Goal: Entertainment & Leisure: Consume media (video, audio)

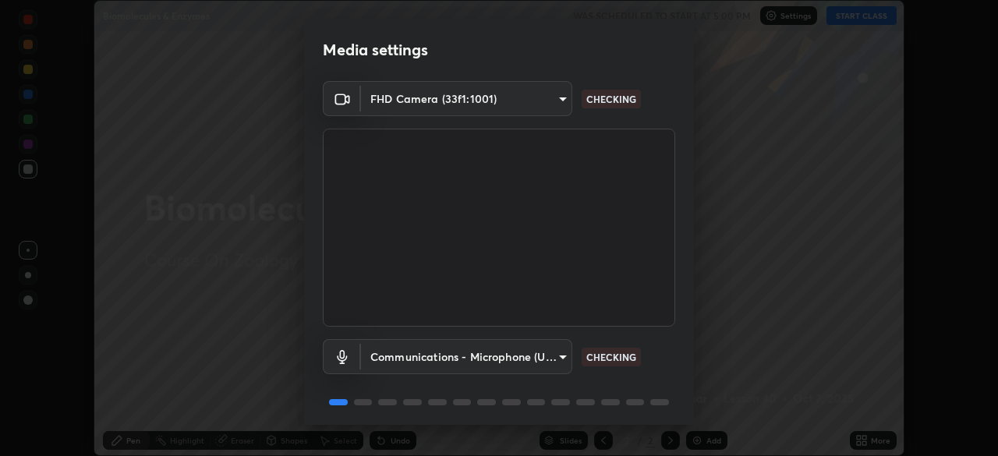
scroll to position [55, 0]
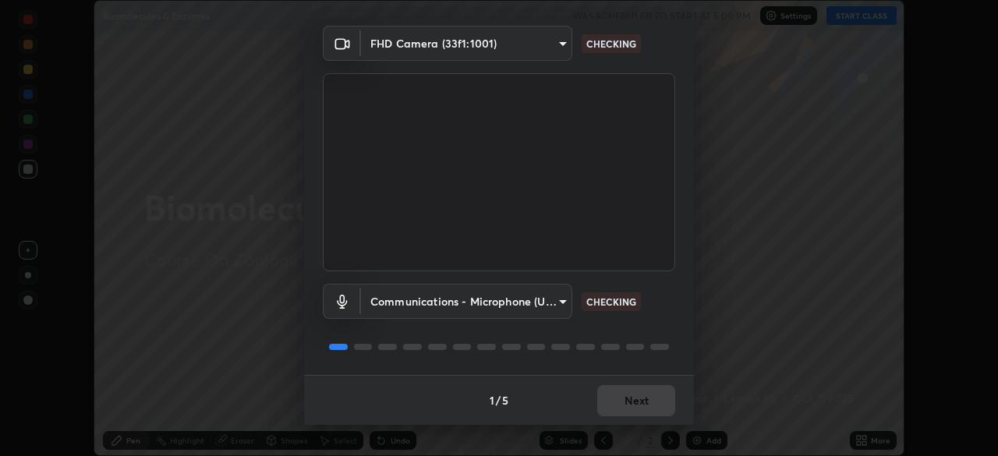
click at [624, 403] on div "1 / 5 Next" at bounding box center [499, 400] width 390 height 50
click at [633, 401] on div "1 / 5 Next" at bounding box center [499, 400] width 390 height 50
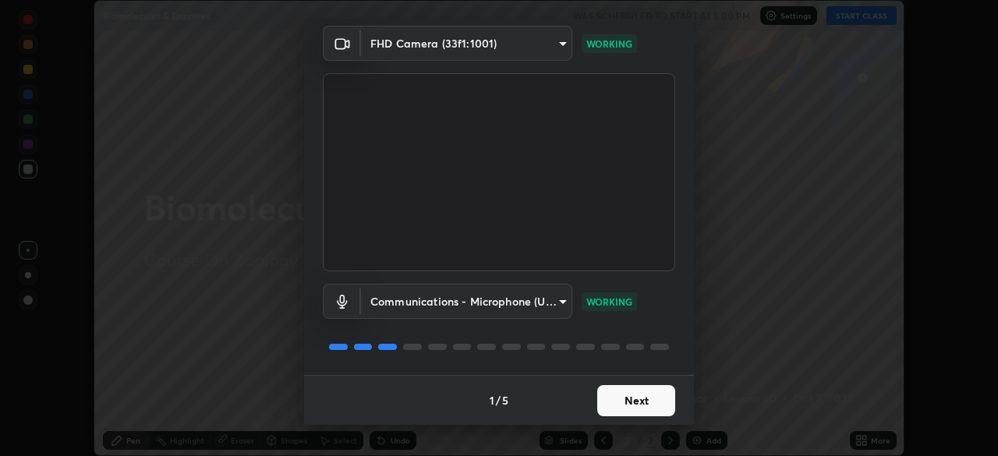
click at [634, 403] on button "Next" at bounding box center [637, 400] width 78 height 31
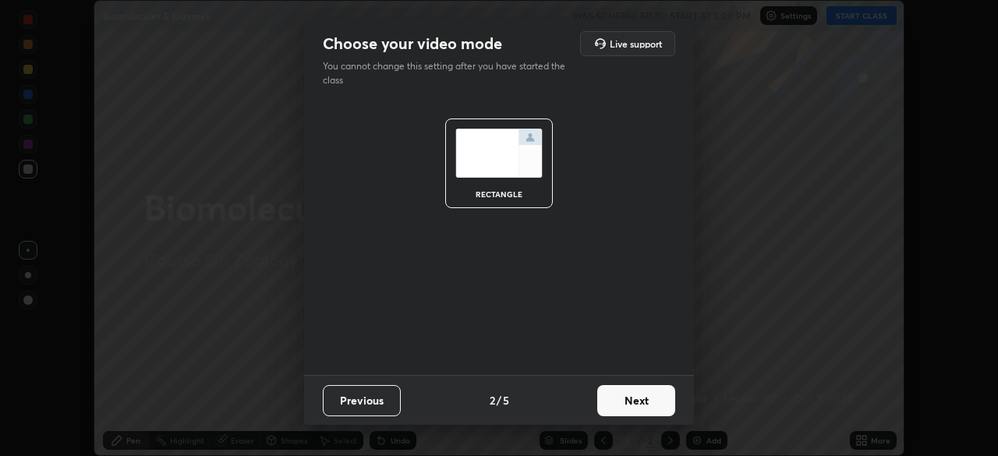
scroll to position [0, 0]
click at [632, 402] on button "Next" at bounding box center [637, 400] width 78 height 31
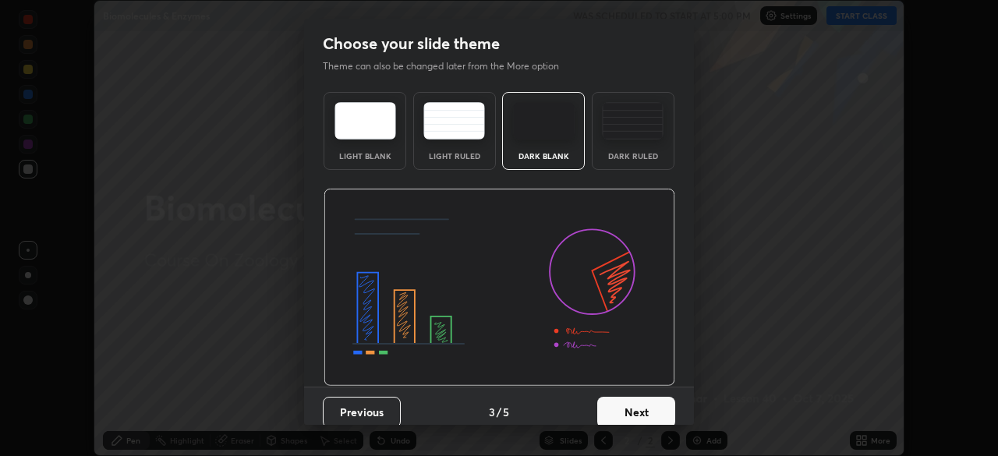
scroll to position [12, 0]
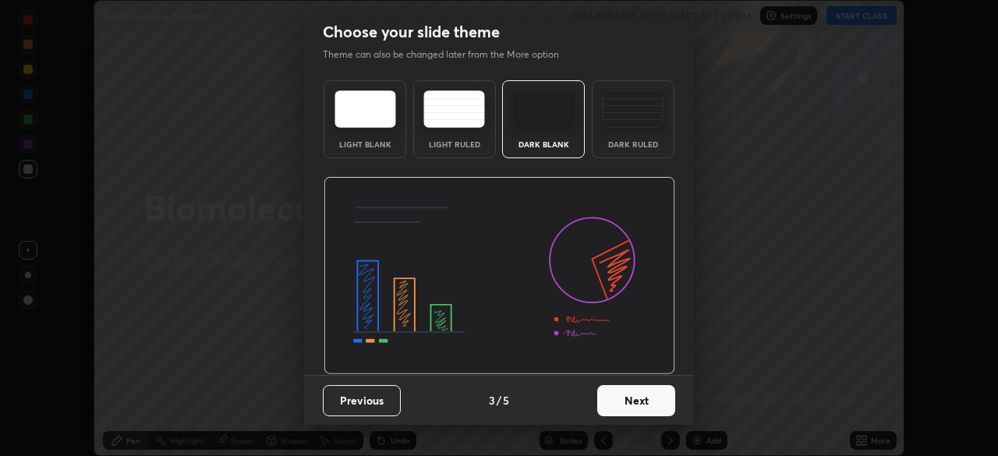
click at [634, 402] on button "Next" at bounding box center [637, 400] width 78 height 31
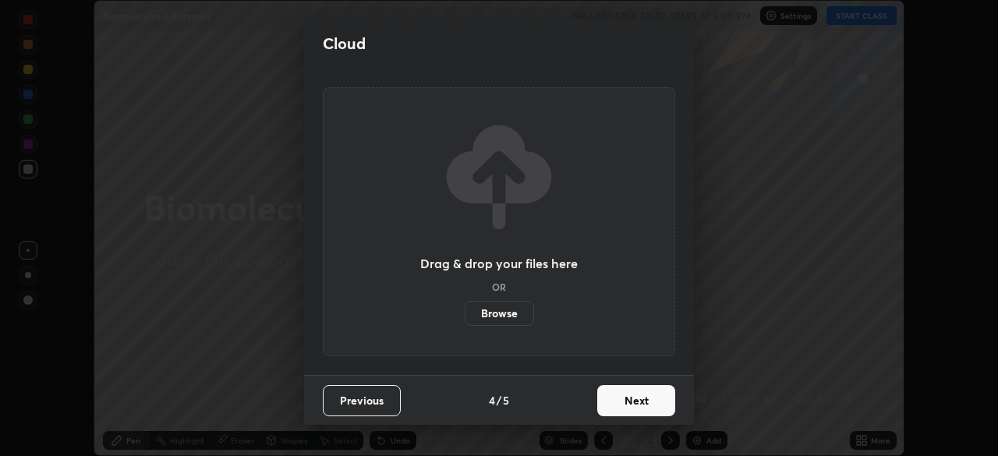
click at [627, 399] on button "Next" at bounding box center [637, 400] width 78 height 31
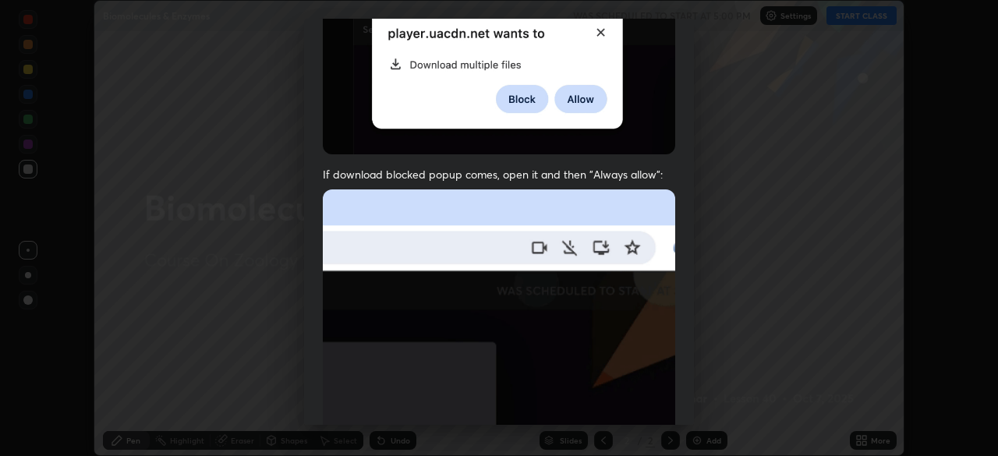
scroll to position [374, 0]
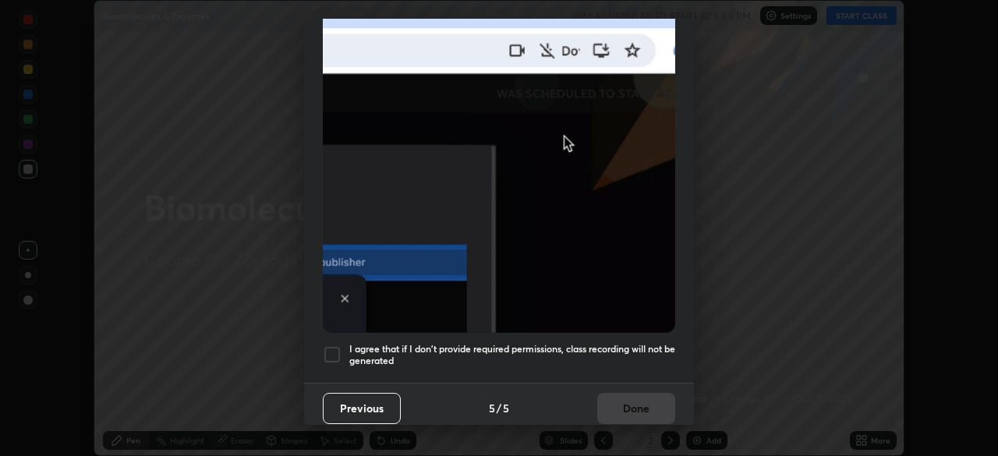
click at [328, 346] on div at bounding box center [332, 355] width 19 height 19
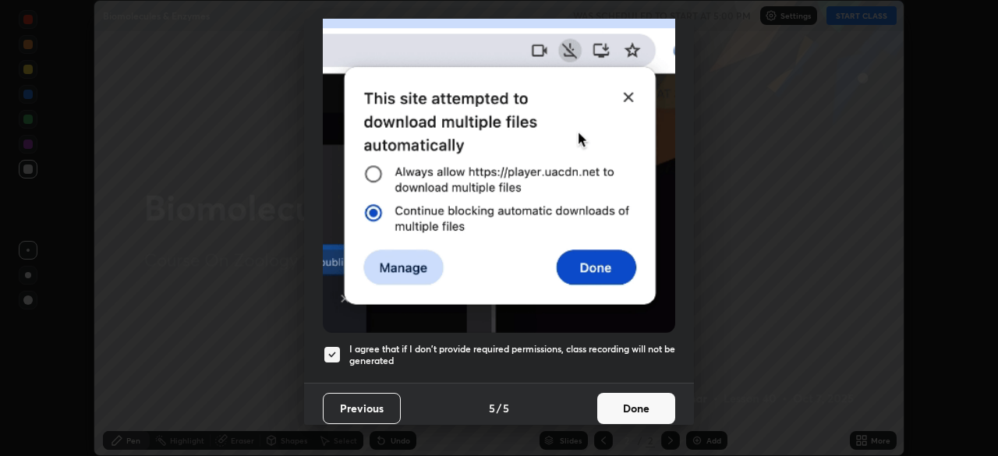
click at [637, 400] on button "Done" at bounding box center [637, 408] width 78 height 31
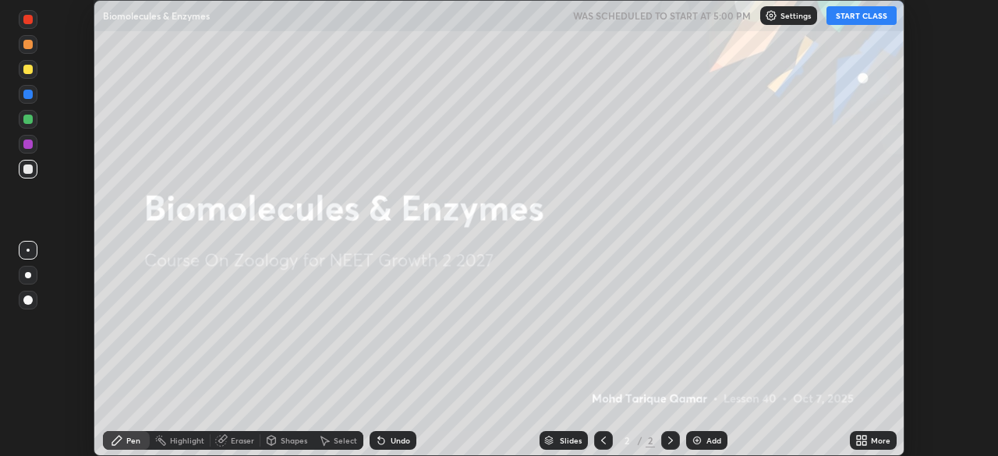
click at [878, 19] on button "START CLASS" at bounding box center [862, 15] width 70 height 19
click at [789, 20] on div "Settings" at bounding box center [796, 15] width 57 height 19
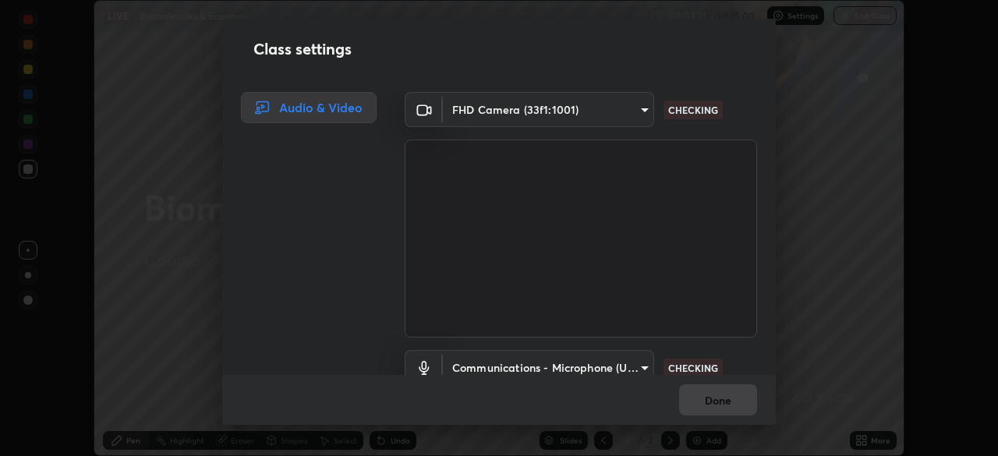
click at [809, 295] on div "Class settings Audio & Video FHD Camera (33f1:1001) 0b0394df5398a873b7d047182db…" at bounding box center [499, 228] width 998 height 456
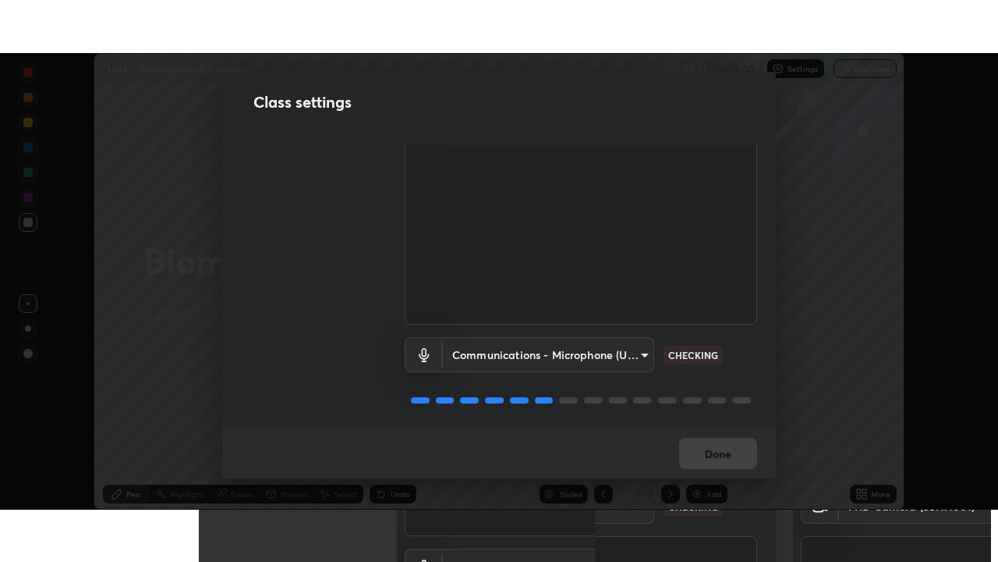
scroll to position [71, 0]
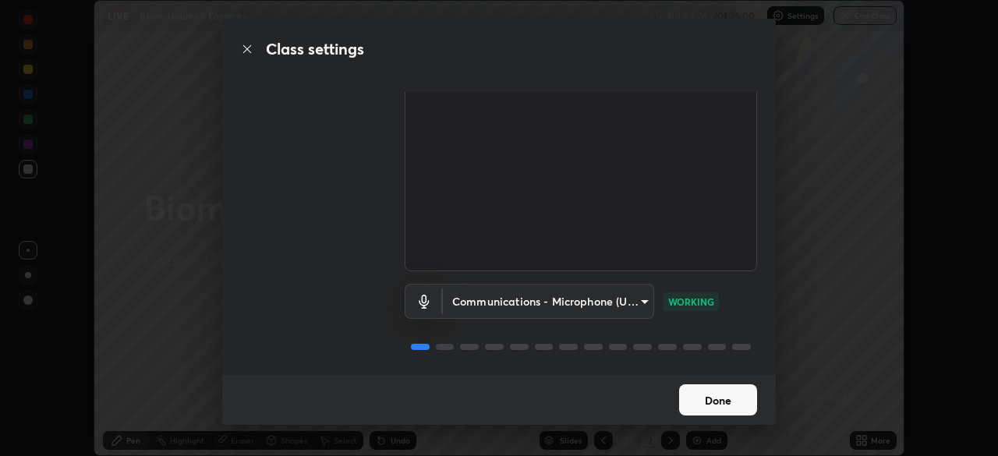
click at [706, 401] on button "Done" at bounding box center [718, 400] width 78 height 31
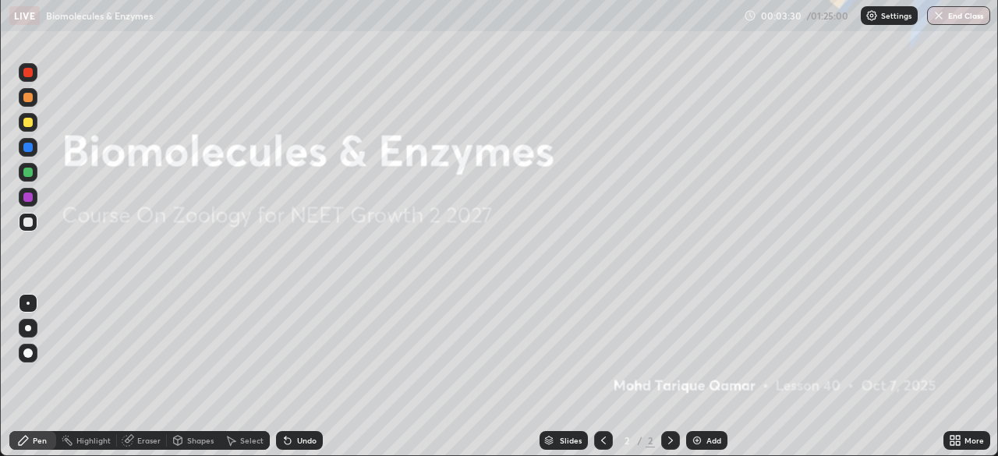
scroll to position [562, 998]
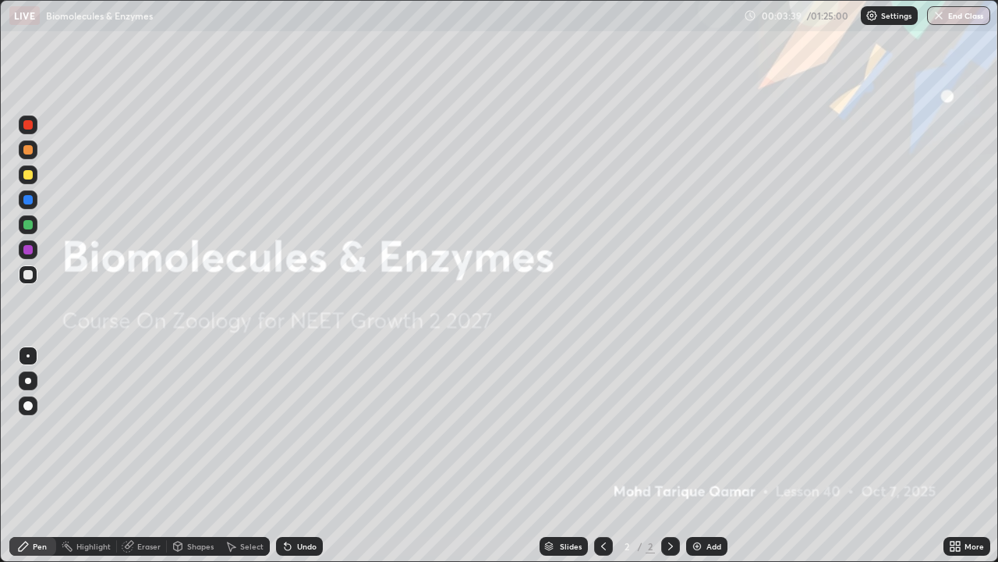
click at [972, 456] on div "More" at bounding box center [975, 546] width 20 height 8
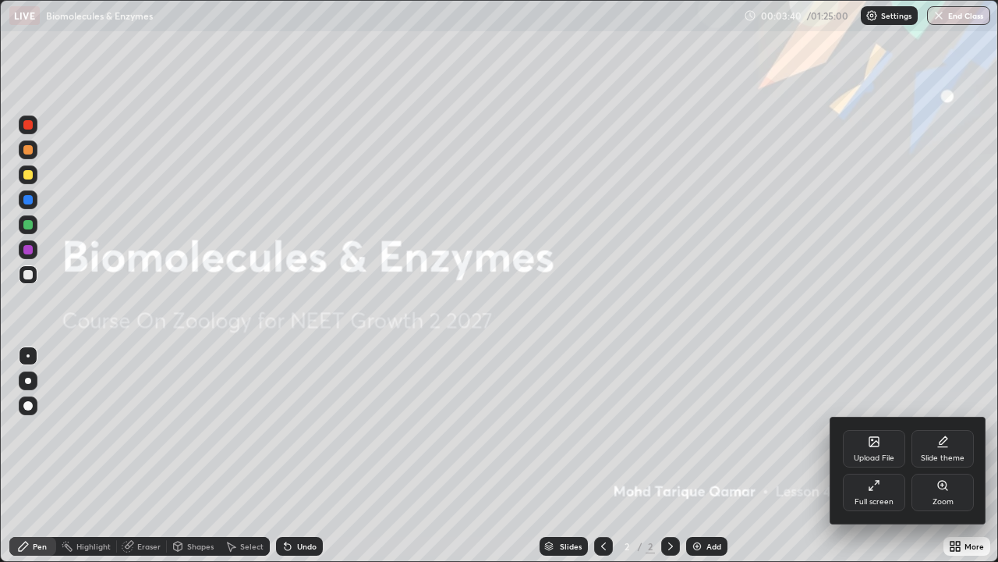
click at [868, 456] on div "Full screen" at bounding box center [874, 491] width 62 height 37
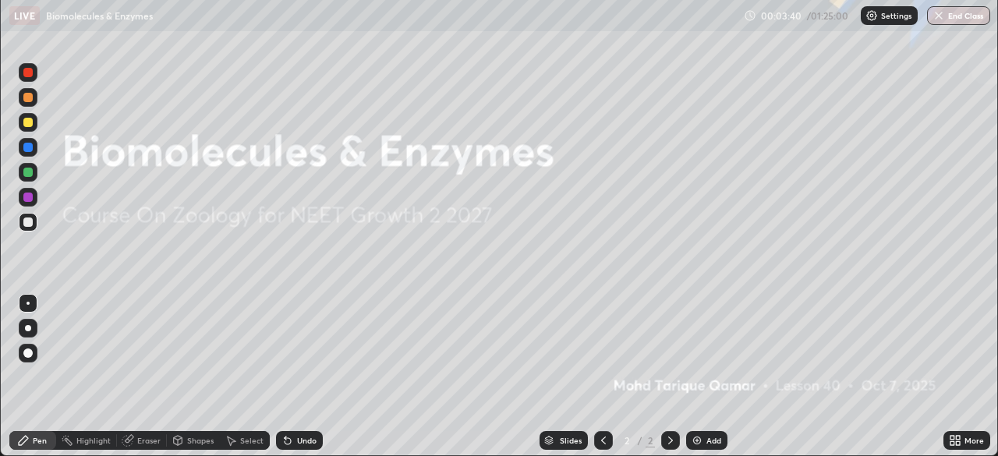
scroll to position [77549, 77007]
